Goal: Task Accomplishment & Management: Use online tool/utility

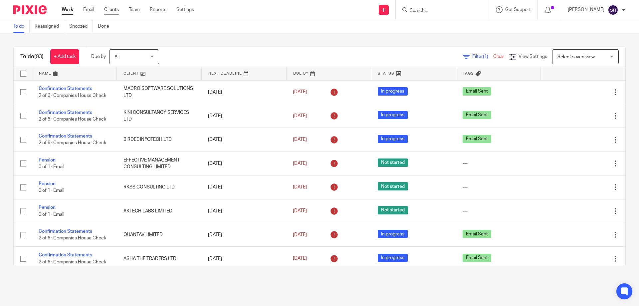
click at [107, 9] on link "Clients" at bounding box center [111, 9] width 15 height 7
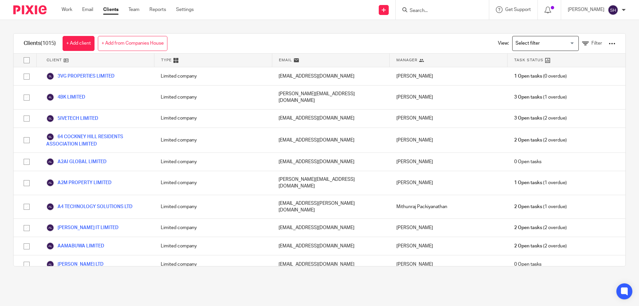
click at [609, 44] on div at bounding box center [612, 43] width 7 height 7
click at [539, 66] on link "Update dates using Companies House" at bounding box center [558, 69] width 93 height 10
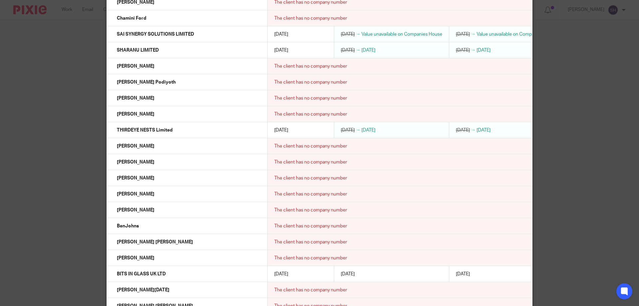
scroll to position [3030, 0]
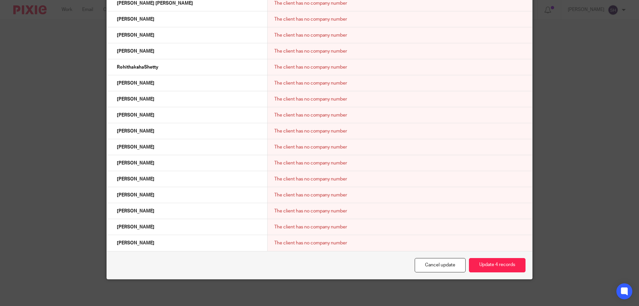
click at [506, 257] on div "Cancel update Update 4 records" at bounding box center [319, 265] width 425 height 28
click at [504, 261] on button "Update 4 records" at bounding box center [497, 265] width 57 height 14
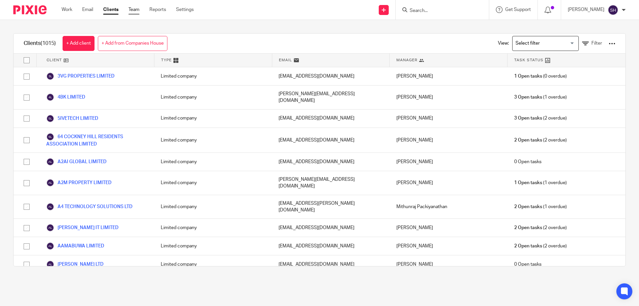
click at [134, 11] on link "Team" at bounding box center [133, 9] width 11 height 7
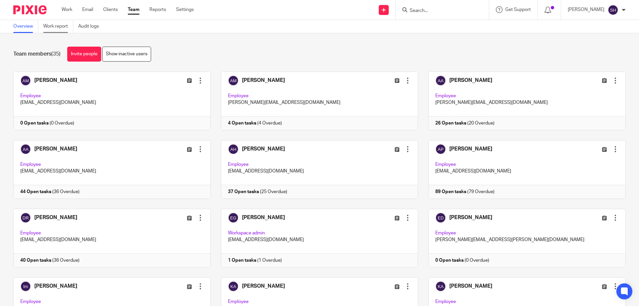
click at [50, 25] on link "Work report" at bounding box center [58, 26] width 30 height 13
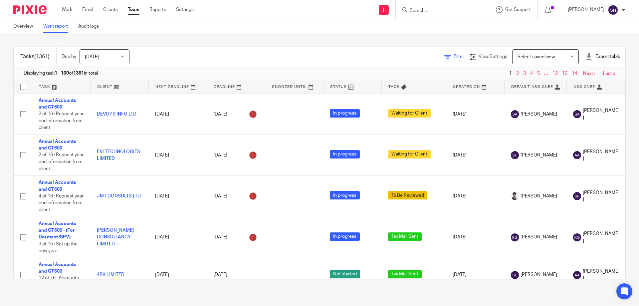
click at [444, 58] on icon at bounding box center [447, 57] width 7 height 7
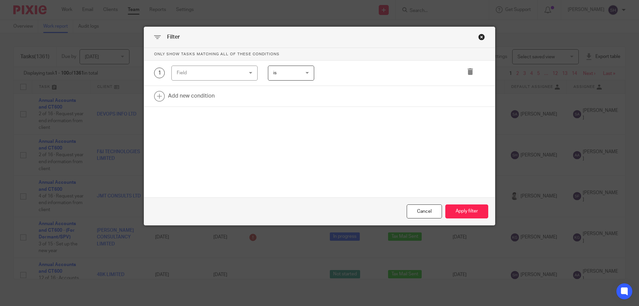
click at [202, 71] on div "Field" at bounding box center [209, 73] width 64 height 14
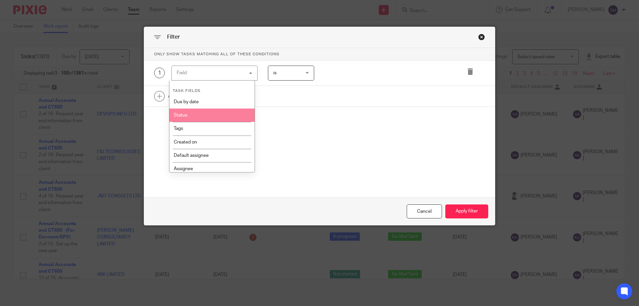
click at [196, 116] on li "Status" at bounding box center [212, 114] width 86 height 13
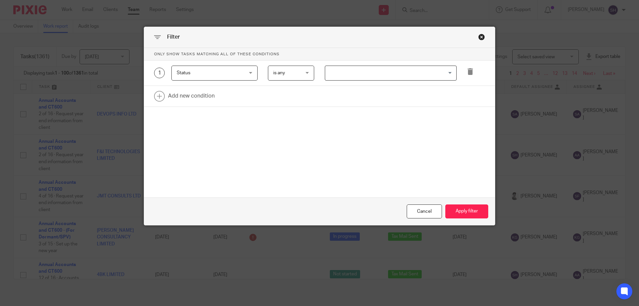
click at [344, 78] on input "Search for option" at bounding box center [389, 73] width 127 height 12
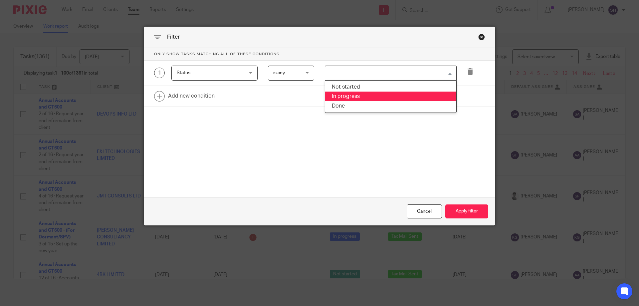
click at [338, 99] on li "In progress" at bounding box center [390, 97] width 131 height 10
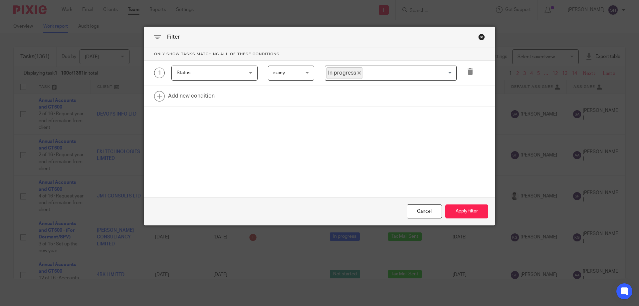
click at [374, 78] on input "Search for option" at bounding box center [408, 73] width 90 height 12
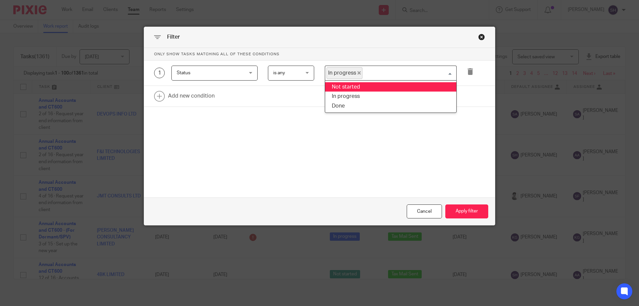
click at [368, 88] on li "Not started" at bounding box center [390, 87] width 131 height 10
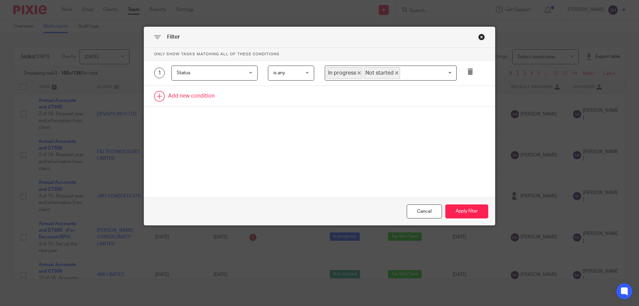
click at [223, 93] on link at bounding box center [319, 96] width 351 height 21
click at [223, 93] on div "Field" at bounding box center [209, 98] width 64 height 14
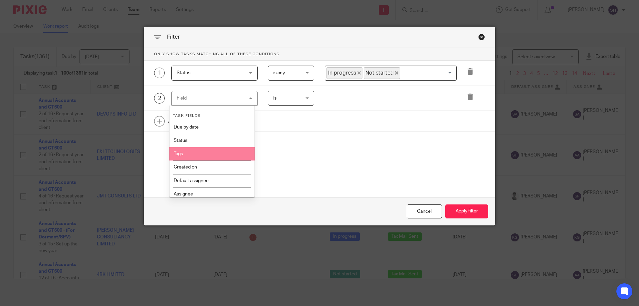
scroll to position [100, 0]
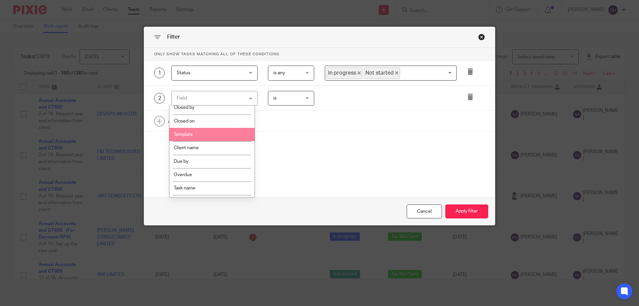
click at [196, 138] on li "Template" at bounding box center [212, 134] width 86 height 13
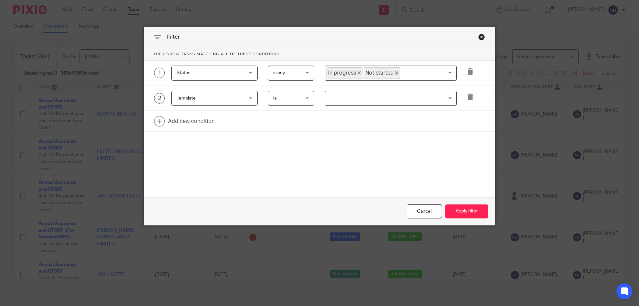
click at [327, 100] on input "Search for option" at bounding box center [389, 99] width 127 height 12
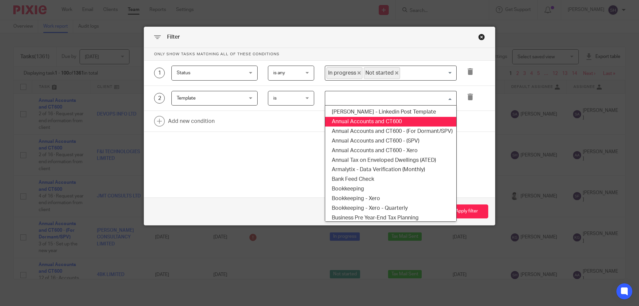
click at [334, 124] on li "Annual Accounts and CT600" at bounding box center [390, 122] width 131 height 10
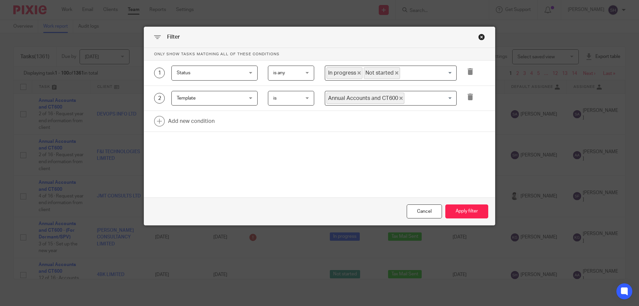
click at [451, 91] on div "Annual Accounts and CT600 Loading..." at bounding box center [391, 98] width 132 height 15
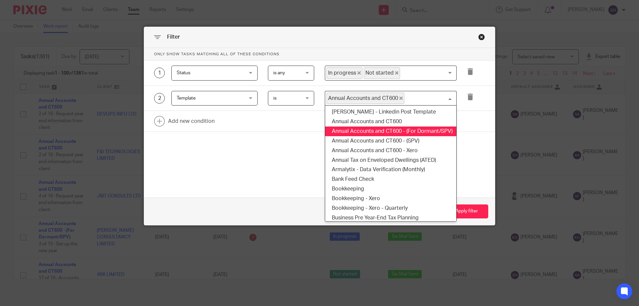
click at [417, 131] on li "Annual Accounts and CT600 - (For Dormant/SPV)" at bounding box center [390, 131] width 131 height 10
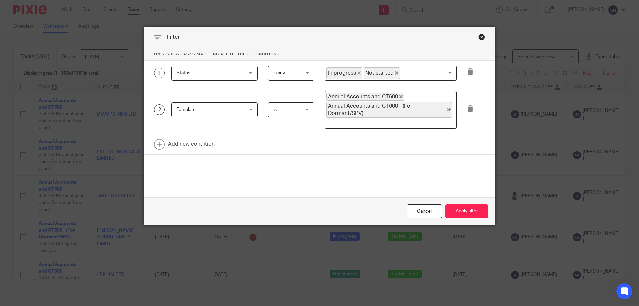
click at [424, 112] on span "Annual Accounts and CT600 - (For Dormant/SPV)" at bounding box center [388, 110] width 125 height 16
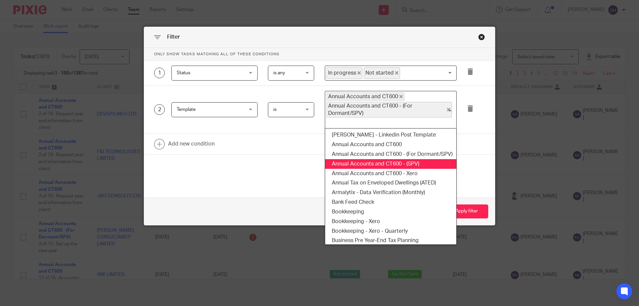
click at [399, 162] on li "Annual Accounts and CT600 - (SPV)" at bounding box center [390, 164] width 131 height 10
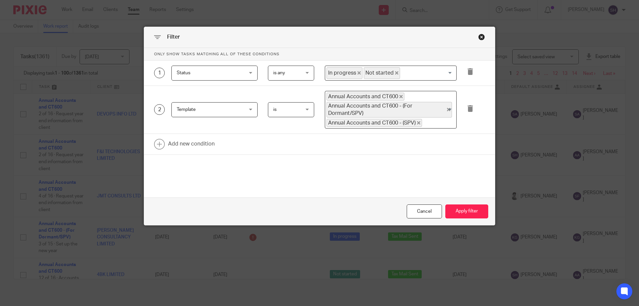
click at [435, 126] on input "Search for option" at bounding box center [438, 123] width 30 height 8
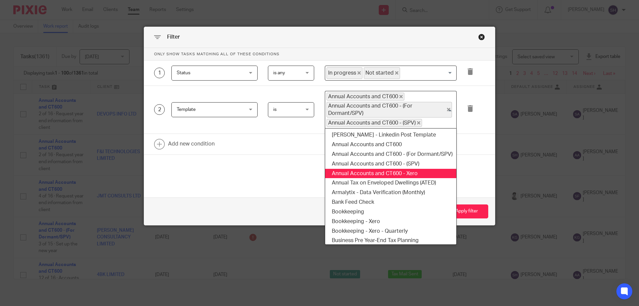
click at [413, 173] on li "Annual Accounts and CT600 - Xero" at bounding box center [390, 174] width 131 height 10
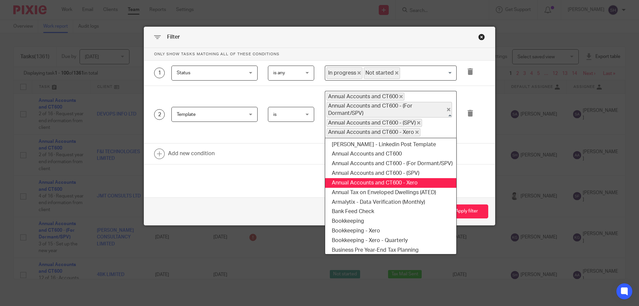
click at [439, 133] on input "Search for option" at bounding box center [437, 132] width 32 height 8
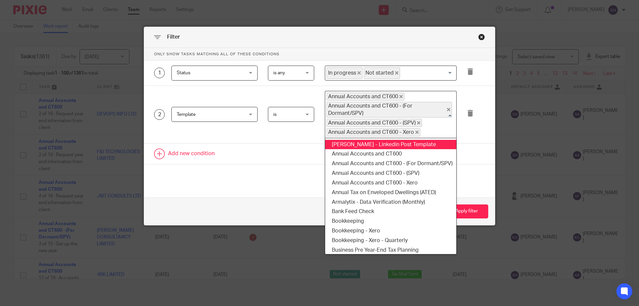
click at [457, 163] on link at bounding box center [319, 153] width 351 height 21
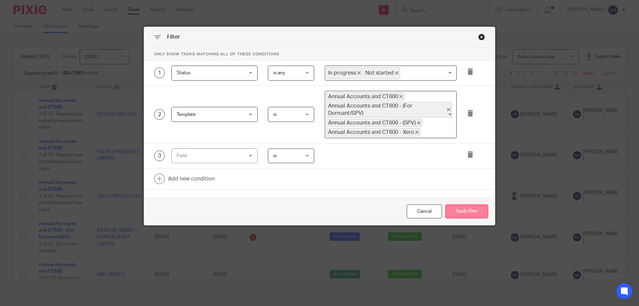
click at [466, 206] on button "Apply filter" at bounding box center [466, 211] width 43 height 14
click at [470, 157] on icon at bounding box center [470, 154] width 7 height 7
click at [457, 213] on button "Apply filter" at bounding box center [466, 211] width 43 height 14
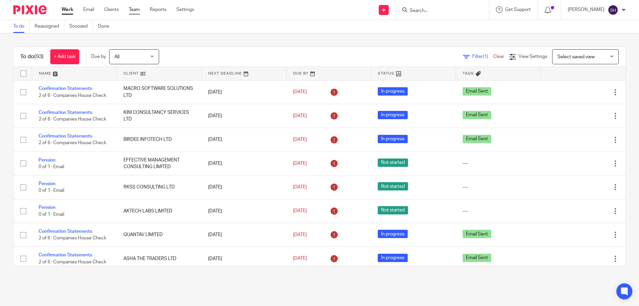
click at [132, 8] on link "Team" at bounding box center [134, 9] width 11 height 7
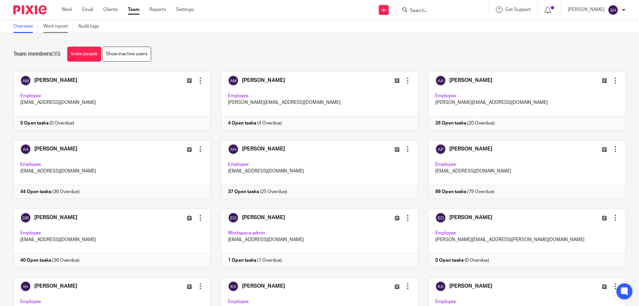
click at [66, 28] on link "Work report" at bounding box center [58, 26] width 30 height 13
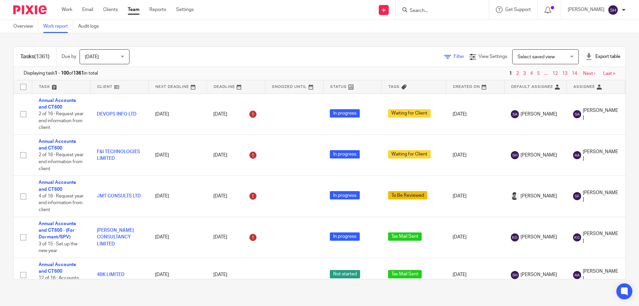
click at [444, 57] on icon at bounding box center [447, 57] width 7 height 7
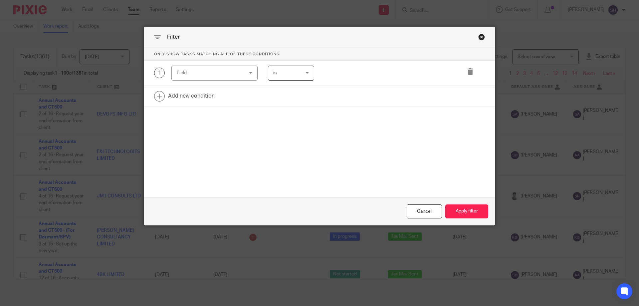
click at [215, 76] on div "Field" at bounding box center [209, 73] width 64 height 14
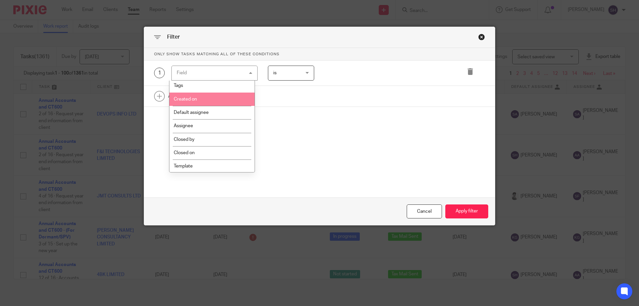
scroll to position [100, 0]
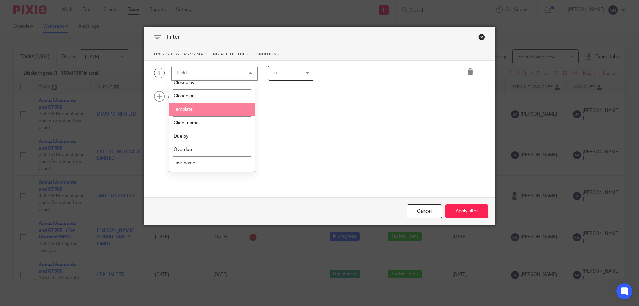
click at [200, 115] on li "Template" at bounding box center [212, 108] width 86 height 13
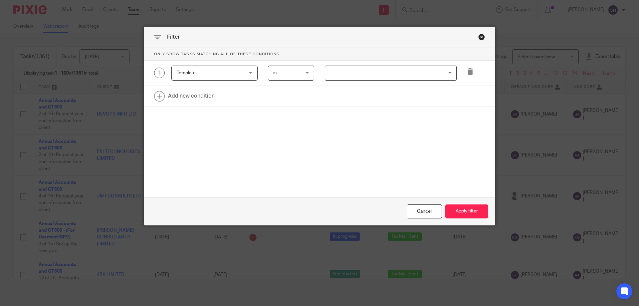
click at [360, 75] on input "Search for option" at bounding box center [389, 73] width 127 height 12
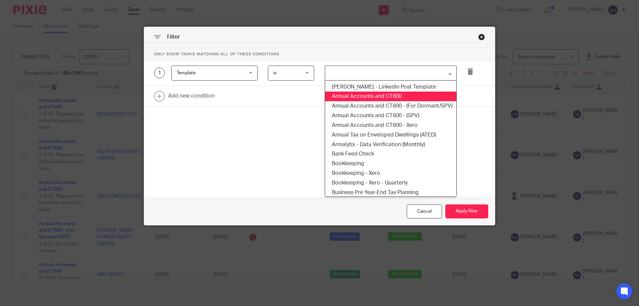
click at [365, 97] on li "Annual Accounts and CT600" at bounding box center [390, 97] width 131 height 10
click at [418, 75] on input "Search for option" at bounding box center [429, 73] width 48 height 12
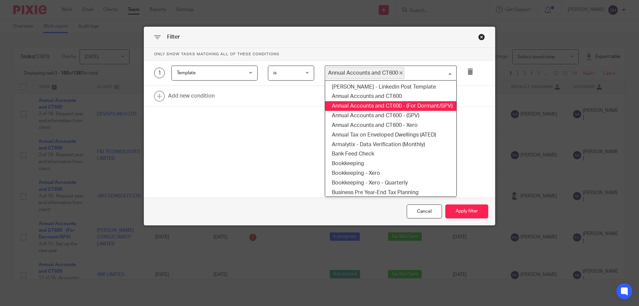
click at [413, 103] on li "Annual Accounts and CT600 - (For Dormant/SPV)" at bounding box center [390, 106] width 131 height 10
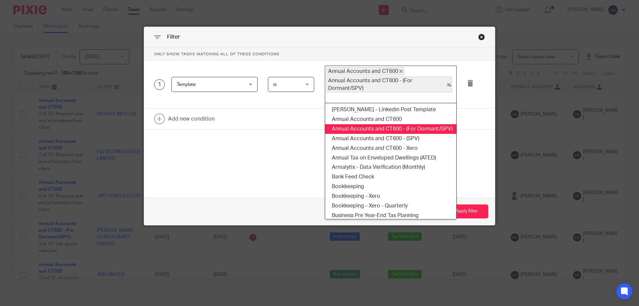
click at [421, 93] on div "Annual Accounts and CT600 Annual Accounts and CT600 - (For Dormant/SPV)" at bounding box center [389, 84] width 128 height 36
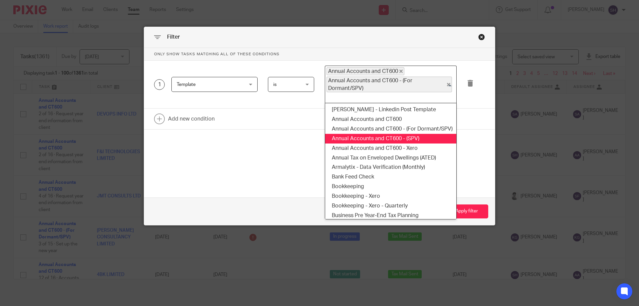
click at [414, 135] on li "Annual Accounts and CT600 - (SPV)" at bounding box center [390, 139] width 131 height 10
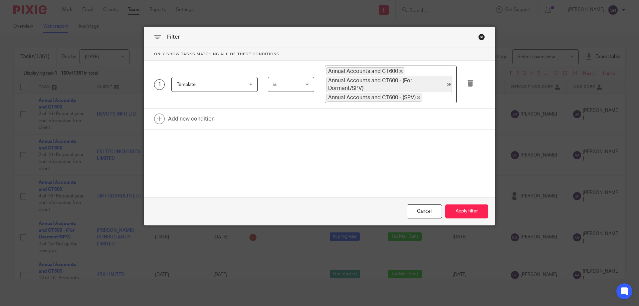
click at [427, 98] on input "Search for option" at bounding box center [438, 98] width 30 height 8
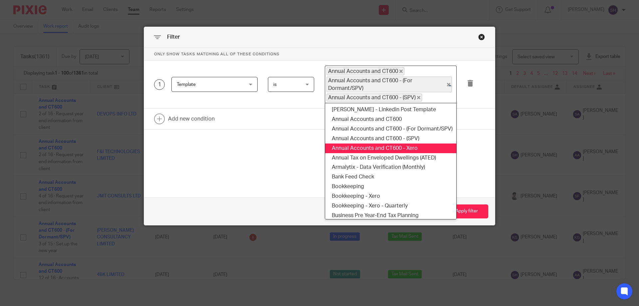
click at [415, 143] on li "Annual Accounts and CT600 - Xero" at bounding box center [390, 148] width 131 height 10
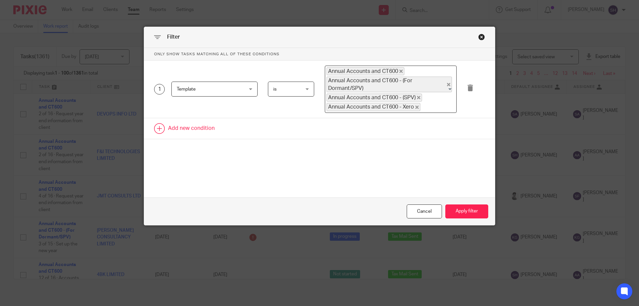
click at [184, 130] on link at bounding box center [319, 128] width 351 height 21
click at [198, 133] on div "Field" at bounding box center [209, 130] width 64 height 14
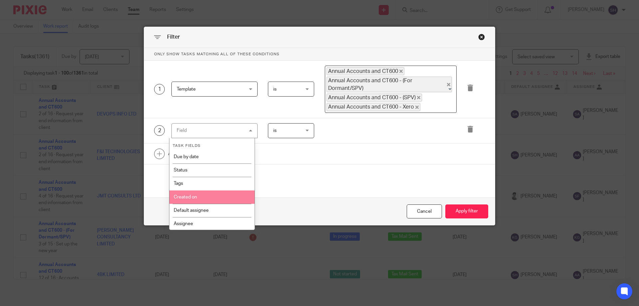
scroll to position [0, 0]
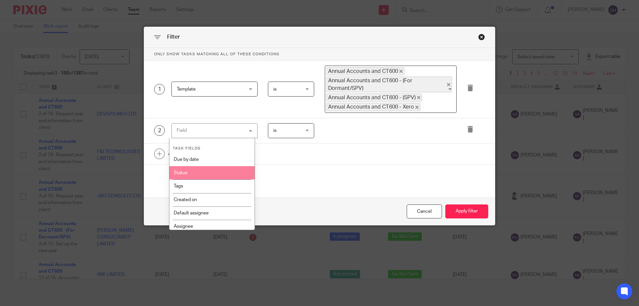
click at [199, 174] on li "Status" at bounding box center [212, 172] width 86 height 13
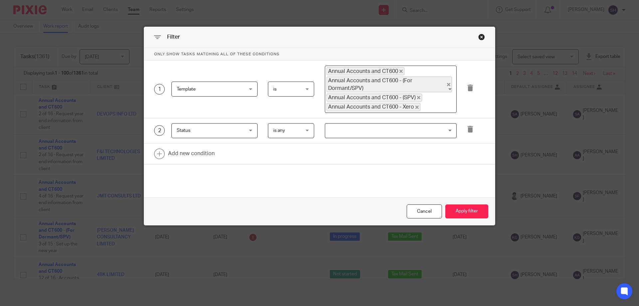
click at [334, 138] on div "2 Status Status Task fields Due by date Status Tags Created on Default assignee…" at bounding box center [319, 130] width 351 height 25
click at [346, 134] on input "Search for option" at bounding box center [389, 131] width 127 height 12
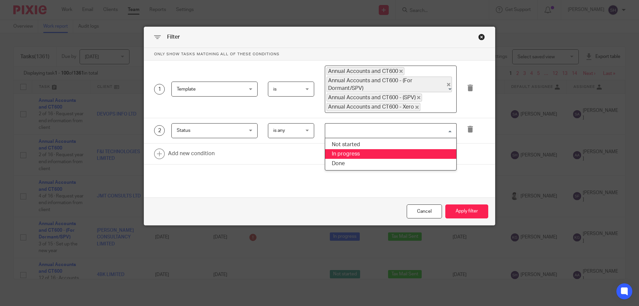
click at [360, 157] on li "In progress" at bounding box center [390, 154] width 131 height 10
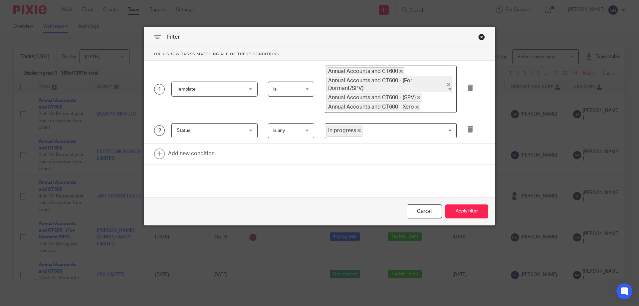
click at [422, 134] on input "Search for option" at bounding box center [408, 131] width 90 height 12
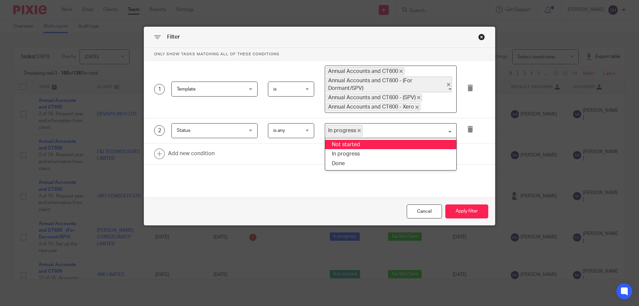
click at [405, 148] on li "Not started" at bounding box center [390, 145] width 131 height 10
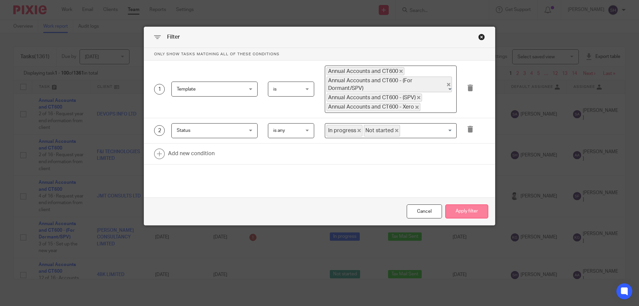
click at [484, 214] on button "Apply filter" at bounding box center [466, 211] width 43 height 14
click at [454, 204] on button "Apply filter" at bounding box center [466, 211] width 43 height 14
click at [478, 213] on button "Apply filter" at bounding box center [466, 211] width 43 height 14
